Goal: Task Accomplishment & Management: Complete application form

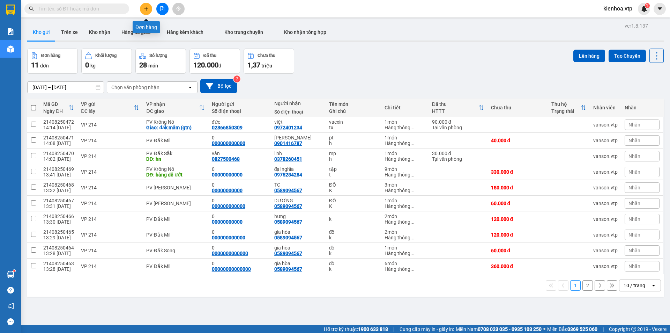
click at [146, 8] on icon "plus" at bounding box center [146, 9] width 0 height 4
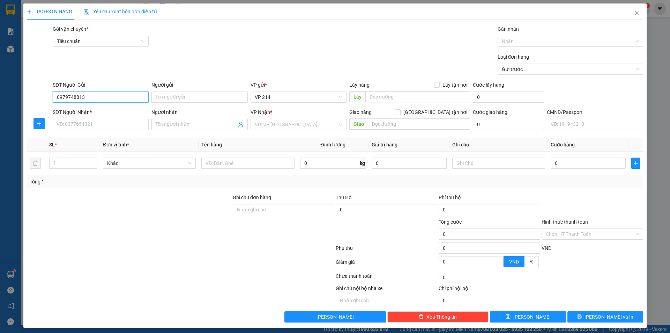
type input "0979748813"
type input "vinh"
type input "0971450669"
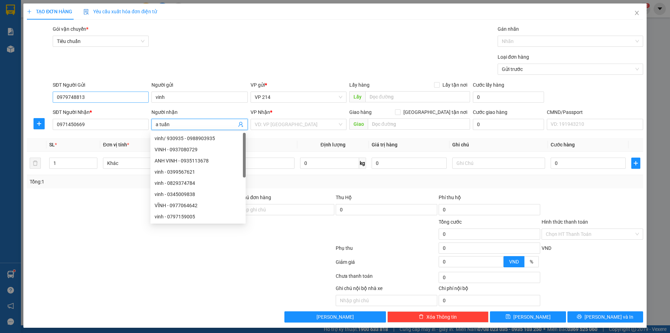
type input "a tuấn"
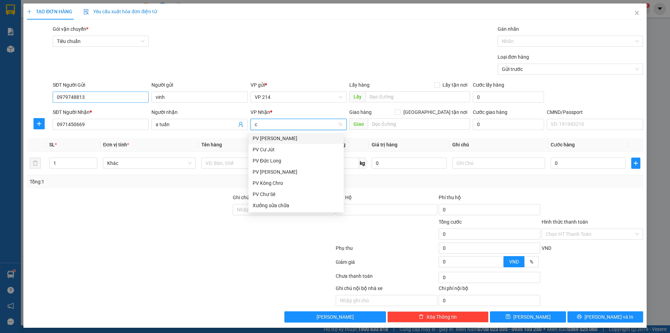
type input "cj"
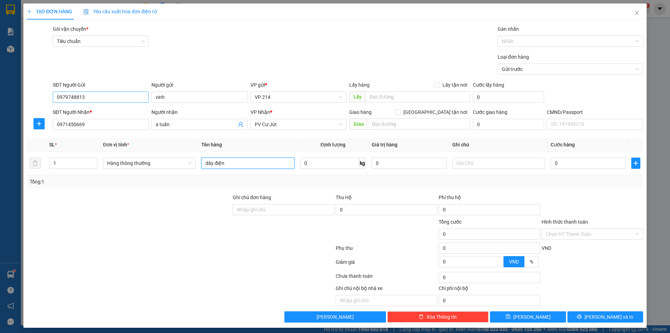
type input "dây điện"
type input "1 cuộn"
type input "4"
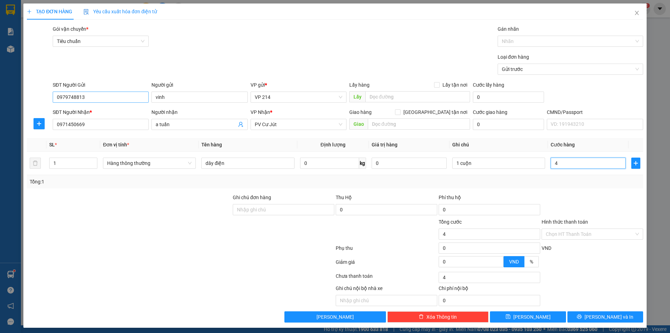
type input "40"
type input "400"
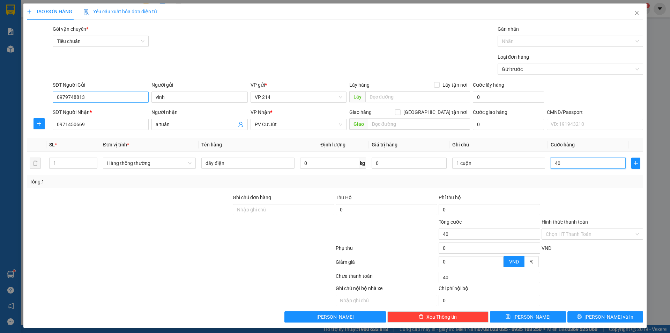
type input "400"
type input "4.000"
type input "40.000"
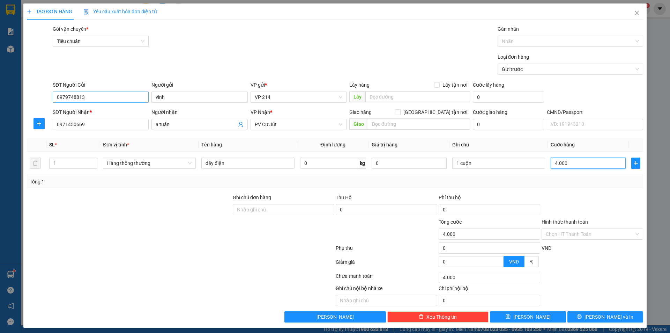
type input "40.000"
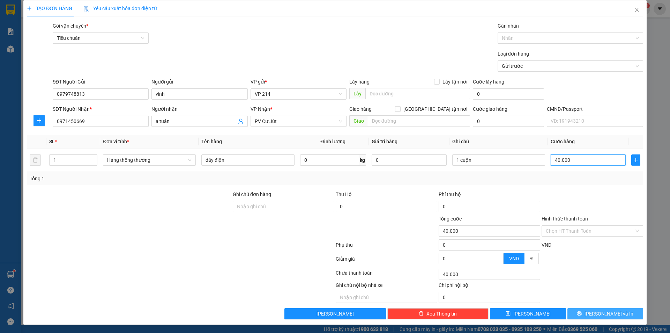
type input "40.000"
click at [593, 316] on button "[PERSON_NAME] và In" at bounding box center [606, 313] width 76 height 11
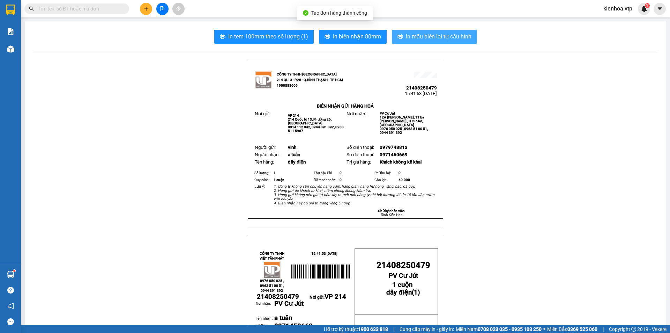
click at [413, 35] on span "In mẫu biên lai tự cấu hình" at bounding box center [439, 36] width 66 height 9
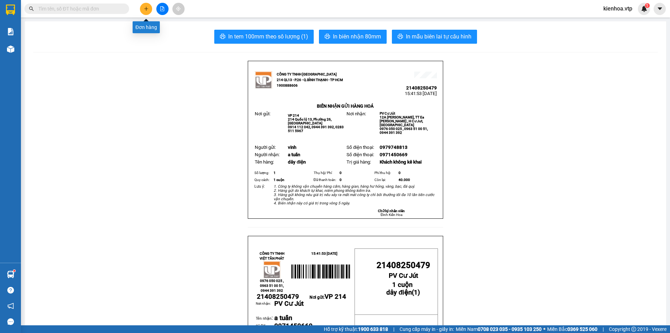
click at [148, 8] on icon "plus" at bounding box center [146, 8] width 5 height 5
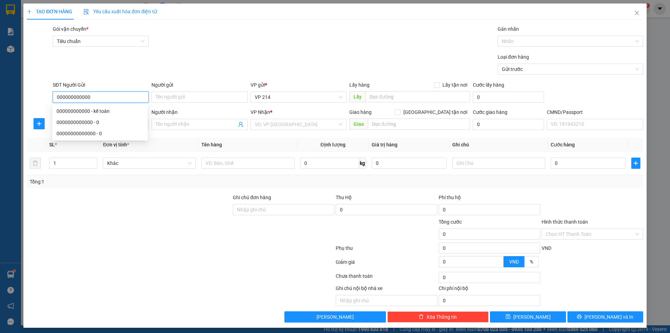
type input "000000000000"
drag, startPoint x: 162, startPoint y: 230, endPoint x: 132, endPoint y: 134, distance: 100.0
click at [163, 219] on div at bounding box center [129, 230] width 206 height 24
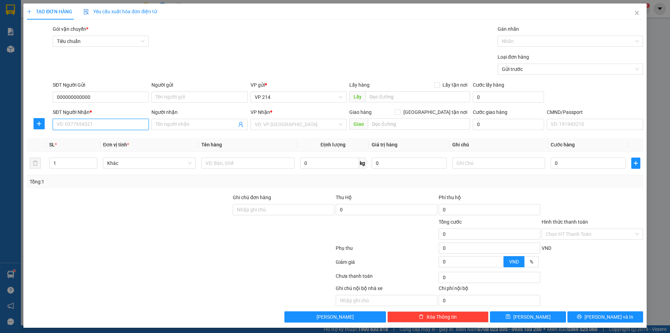
click at [133, 122] on input "SĐT Người Nhận *" at bounding box center [101, 124] width 96 height 11
type input "0935202500"
click at [175, 128] on input "Người nhận" at bounding box center [196, 124] width 81 height 8
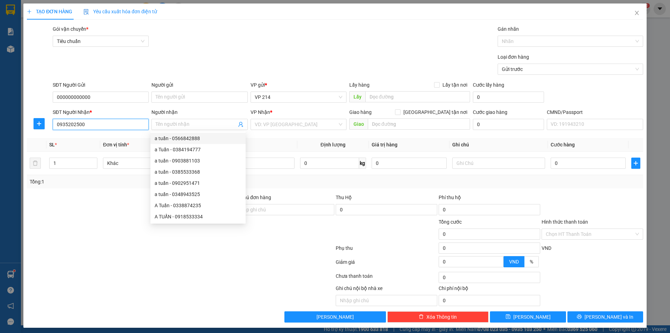
click at [120, 126] on input "0935202500" at bounding box center [101, 124] width 96 height 11
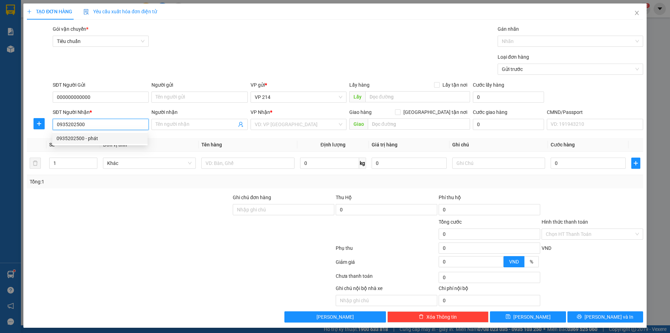
click at [94, 138] on div "0935202500 - phát" at bounding box center [100, 138] width 87 height 8
type input "phát"
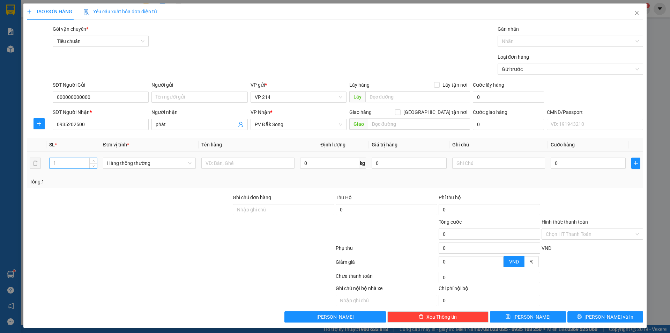
click at [73, 164] on input "1" at bounding box center [73, 163] width 47 height 10
type input "1"
type input "3"
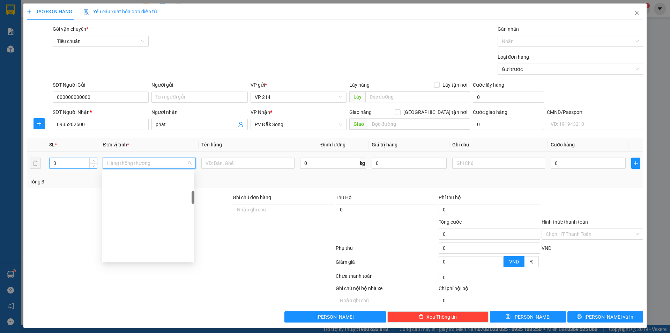
scroll to position [145, 0]
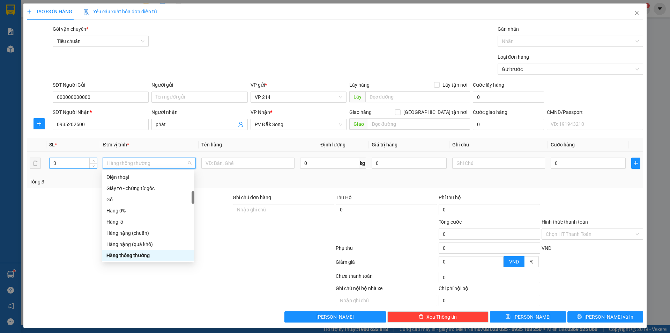
type input "k"
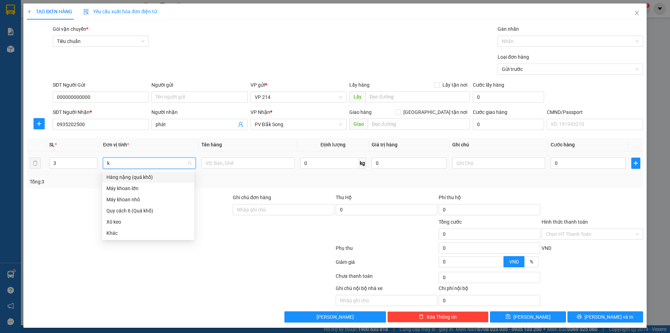
click at [141, 167] on input "k" at bounding box center [147, 163] width 80 height 10
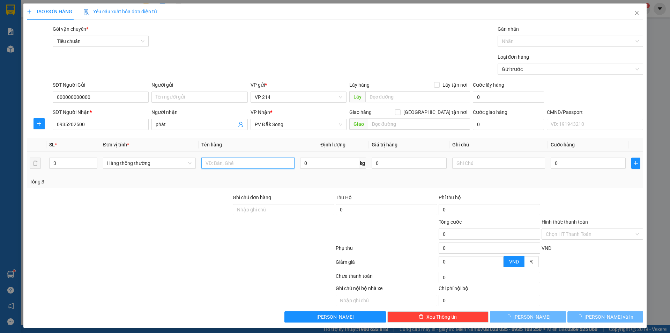
click at [215, 163] on input "text" at bounding box center [247, 162] width 93 height 11
type input "d"
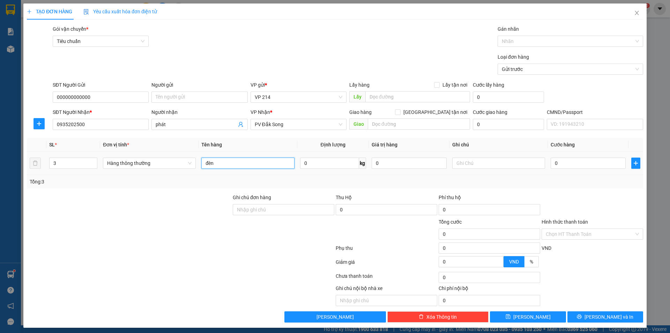
type input "đèn"
click at [403, 118] on div "Giao hàng [GEOGRAPHIC_DATA] tận nơi" at bounding box center [410, 113] width 121 height 10
click at [402, 121] on input "text" at bounding box center [419, 123] width 102 height 11
type input "v"
type input "cẩn thận k bao bể"
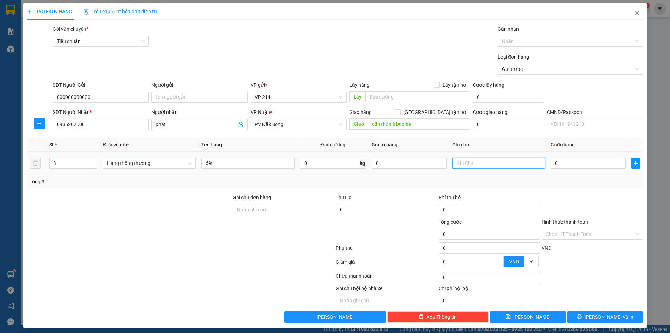
click at [482, 166] on input "text" at bounding box center [499, 162] width 93 height 11
type input "d"
type input "đèn"
type input "1"
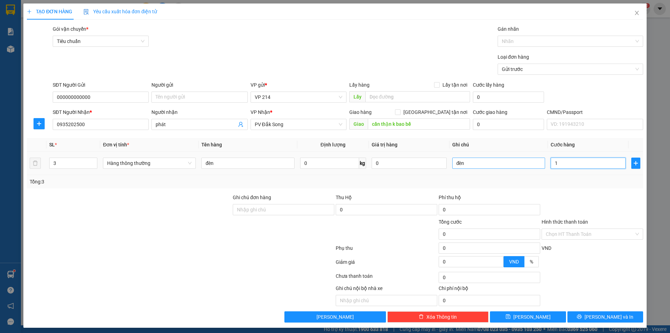
type input "1"
type input "15"
type input "150"
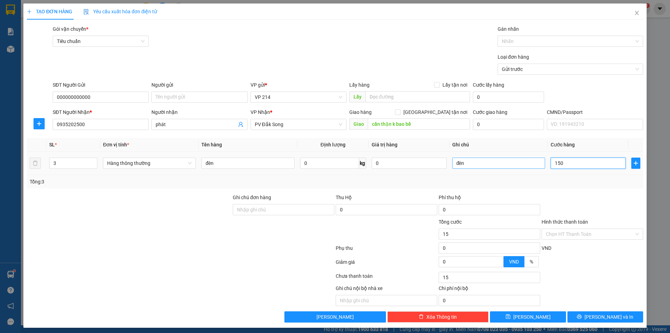
type input "150"
type input "1.500"
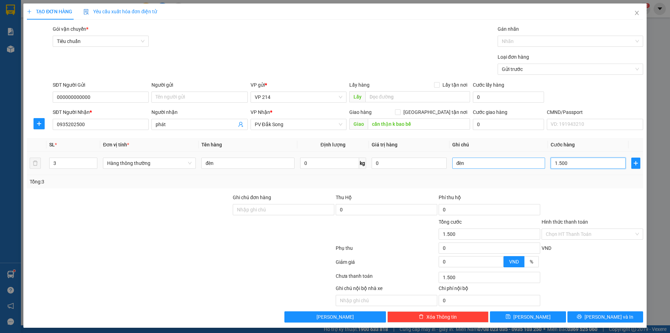
type input "15.000"
type input "150.000"
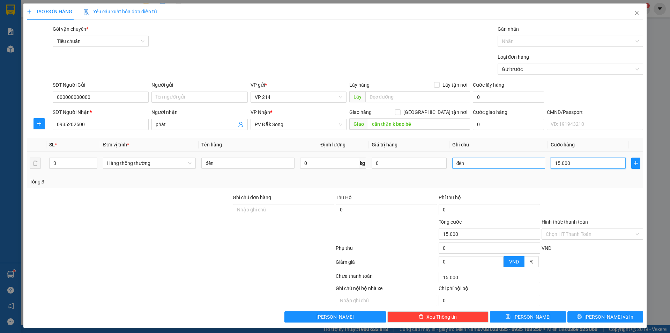
type input "150.000"
click at [606, 317] on span "[PERSON_NAME] và In" at bounding box center [609, 317] width 49 height 8
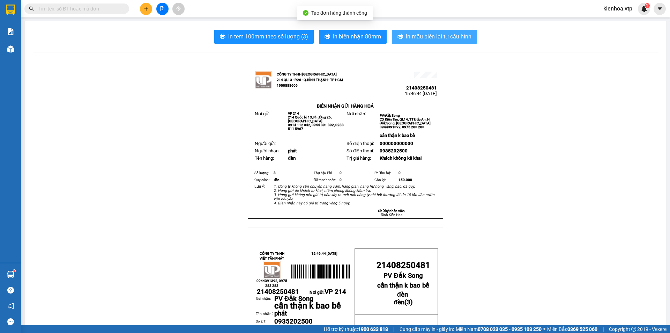
click at [436, 37] on span "In mẫu biên lai tự cấu hình" at bounding box center [439, 36] width 66 height 9
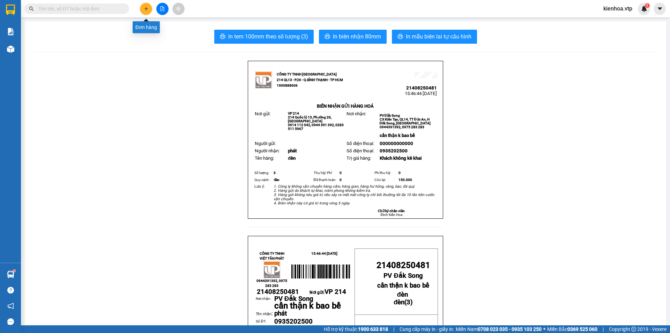
click at [144, 9] on icon "plus" at bounding box center [146, 8] width 5 height 5
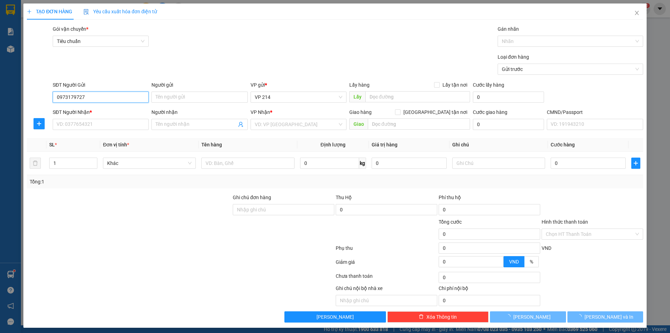
type input "0973179727"
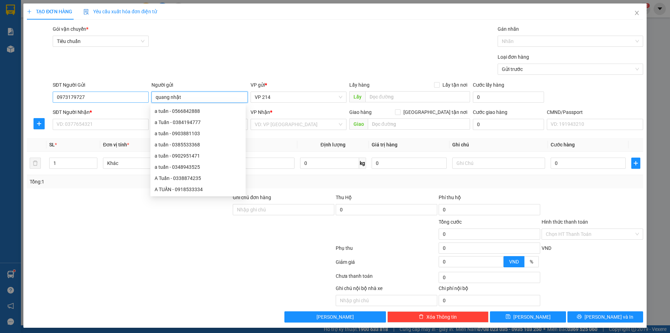
type input "quang nhật"
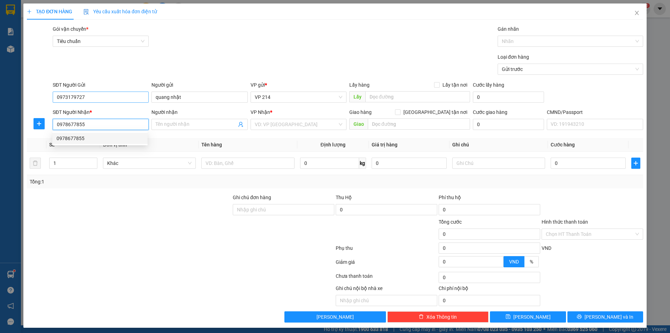
type input "0978677855"
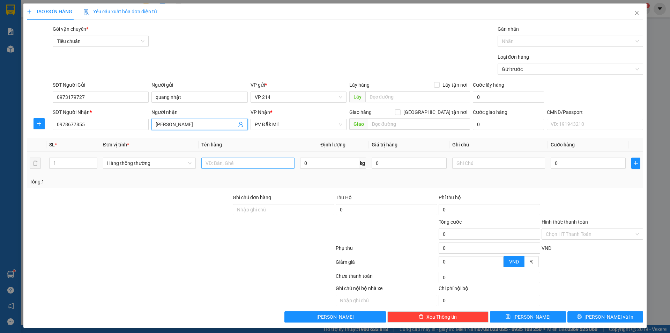
type input "[PERSON_NAME]"
click at [261, 162] on input "text" at bounding box center [247, 162] width 93 height 11
type input "răng"
type input "1h"
type input "3"
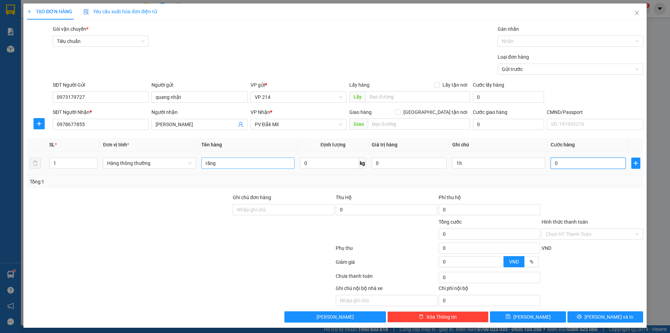
type input "3"
type input "30"
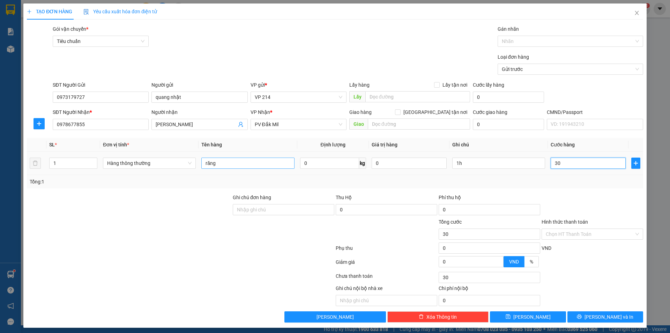
type input "300"
type input "3.000"
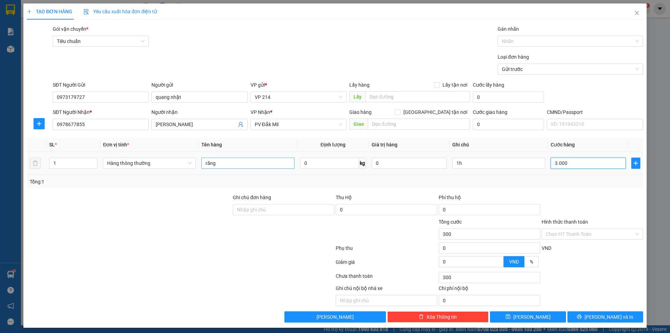
type input "3.000"
type input "30.000"
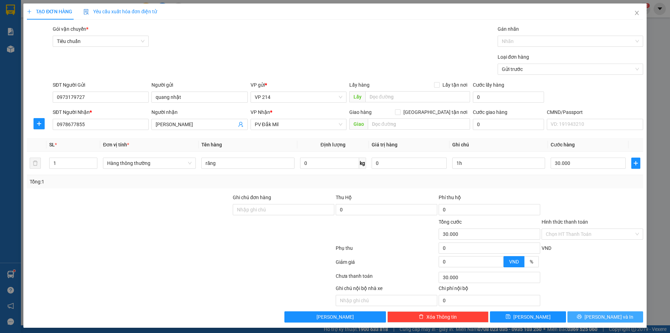
click at [600, 317] on span "[PERSON_NAME] và In" at bounding box center [609, 317] width 49 height 8
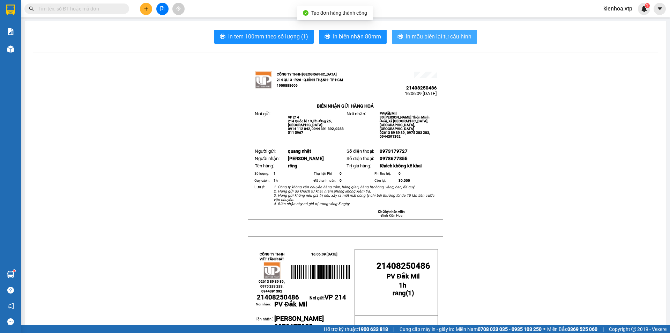
click at [457, 37] on span "In mẫu biên lai tự cấu hình" at bounding box center [439, 36] width 66 height 9
drag, startPoint x: 602, startPoint y: 181, endPoint x: 593, endPoint y: 164, distance: 19.4
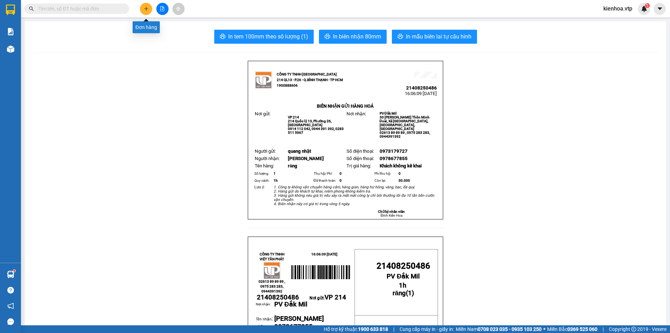
click at [147, 9] on icon "plus" at bounding box center [146, 8] width 5 height 5
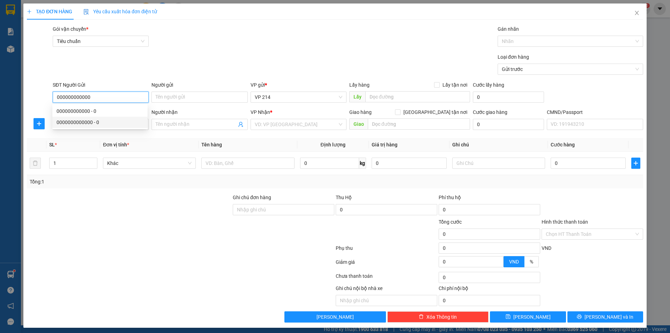
click at [109, 124] on div "0000000000000 - 0" at bounding box center [100, 122] width 87 height 8
type input "0000000000000"
type input "0"
type input "0000000000000"
type input "0"
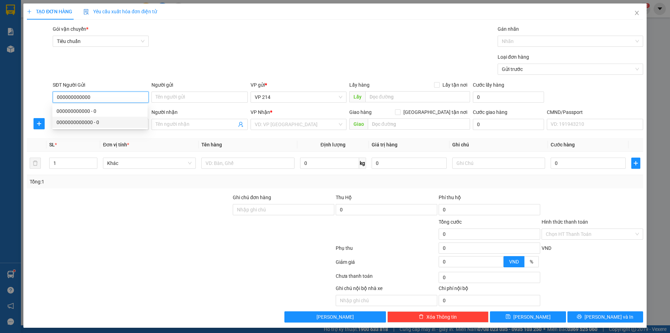
type input "MIỄN CƯỚC"
type input "0000000000000"
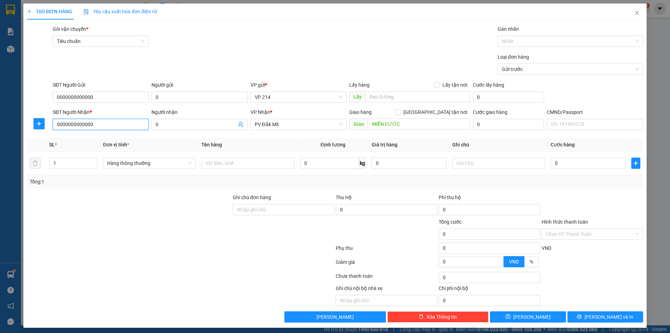
click at [117, 127] on input "0000000000000" at bounding box center [101, 124] width 96 height 11
type input "0949472490"
type input "thắm"
type input "0819040591"
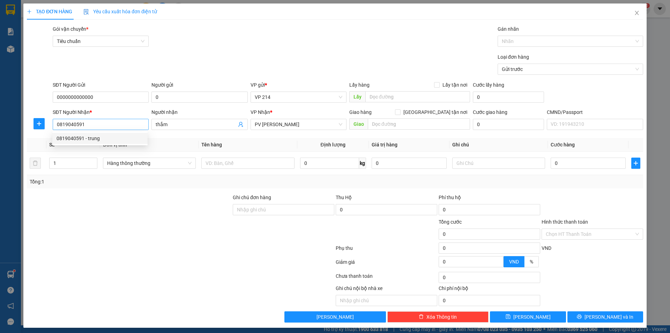
type input "trung"
type input "[GEOGRAPHIC_DATA]"
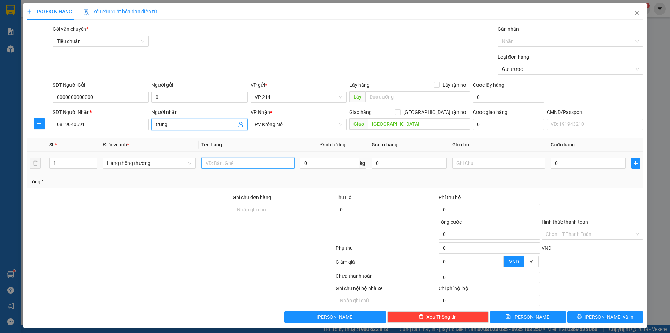
click at [214, 162] on input "text" at bounding box center [247, 162] width 93 height 11
type input "d"
type input "đông lạnh"
type input "2 cục"
type input "1"
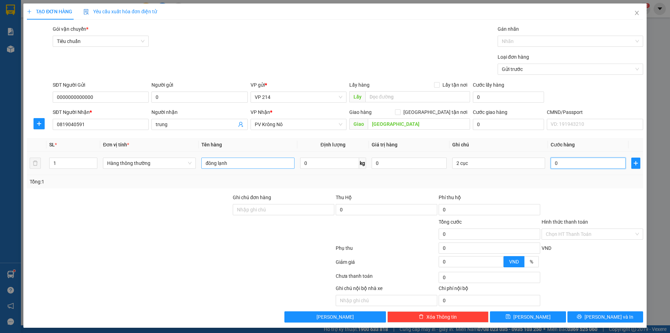
type input "1"
type input "10"
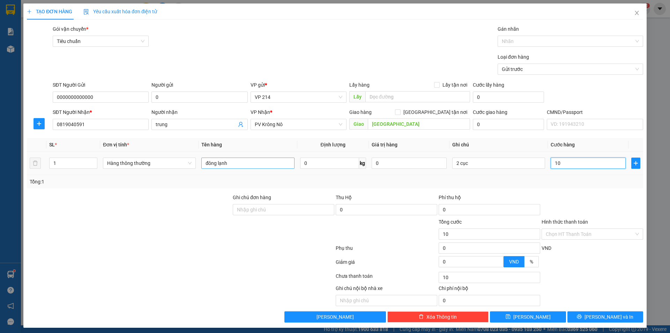
type input "100"
type input "1.000"
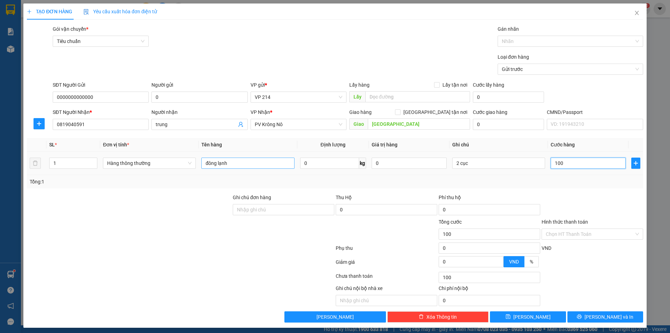
type input "1.000"
type input "10.000"
type input "100.000"
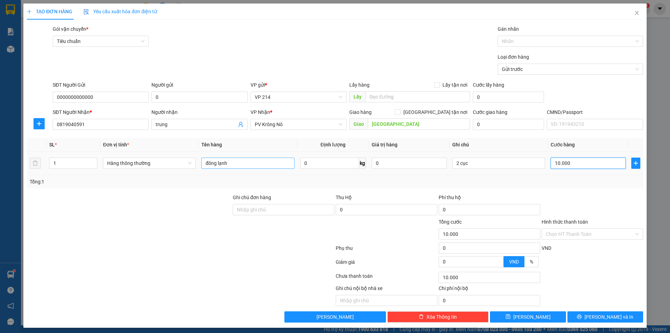
type input "100.000"
type input "1.000.000"
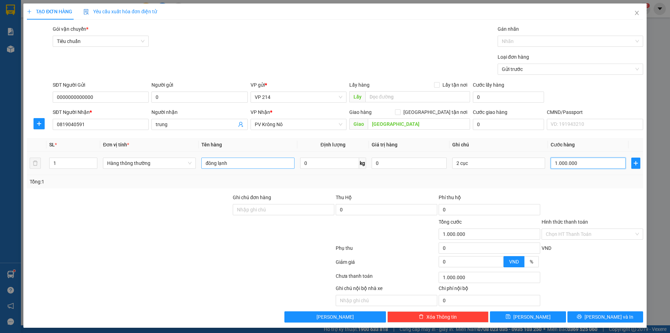
type input "100.000"
click at [597, 320] on span "[PERSON_NAME] và In" at bounding box center [609, 317] width 49 height 8
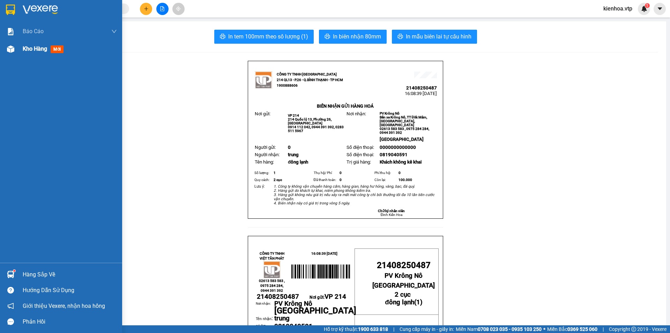
click at [36, 48] on span "Kho hàng" at bounding box center [35, 48] width 24 height 7
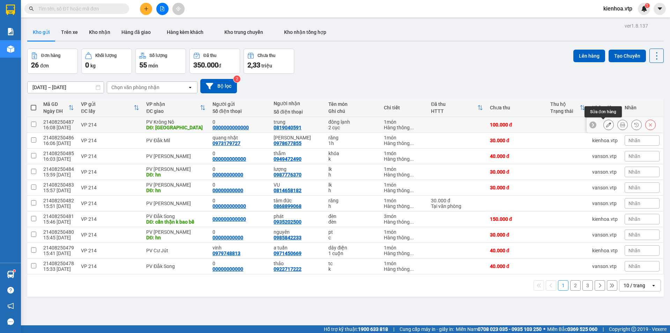
click at [607, 125] on icon at bounding box center [609, 124] width 5 height 5
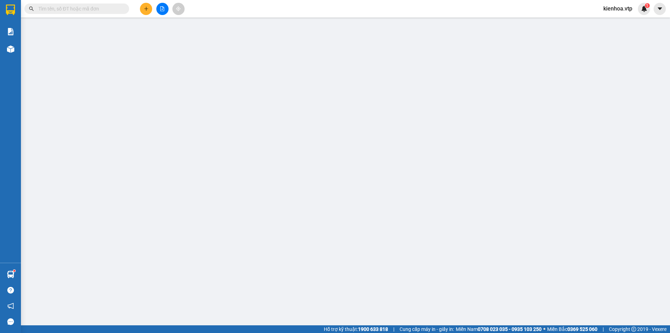
type input "0000000000000"
type input "0"
type input "0819040591"
type input "trung"
type input "[GEOGRAPHIC_DATA]"
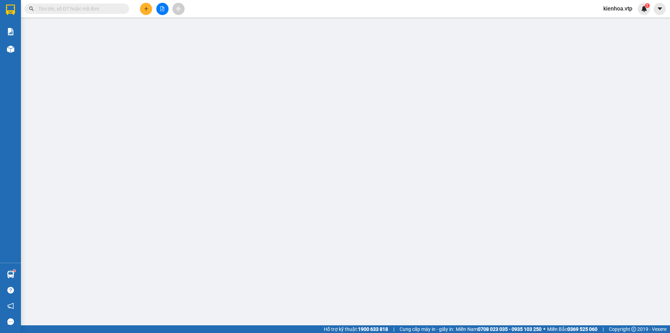
type input "100.000"
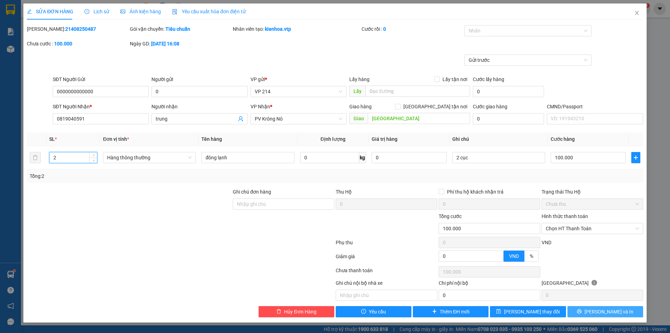
type input "2"
click at [611, 311] on span "[PERSON_NAME] và In" at bounding box center [609, 312] width 49 height 8
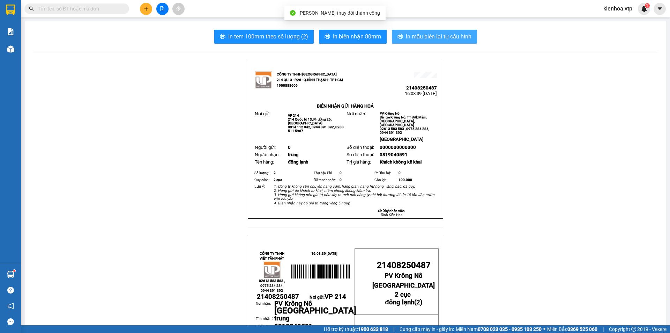
click at [433, 36] on span "In mẫu biên lai tự cấu hình" at bounding box center [439, 36] width 66 height 9
